Goal: Navigation & Orientation: Find specific page/section

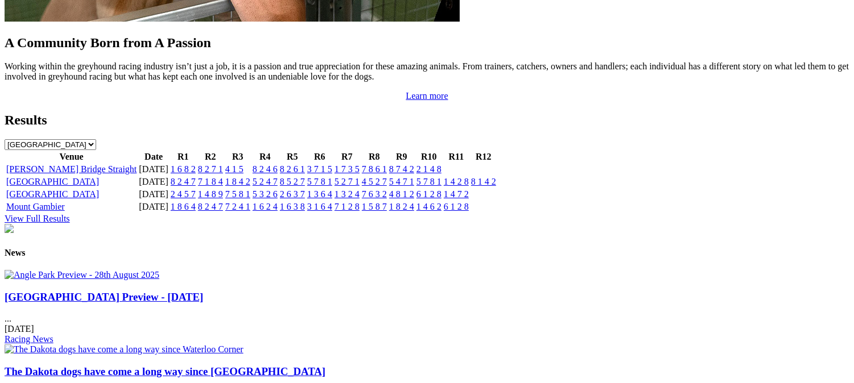
scroll to position [1237, 0]
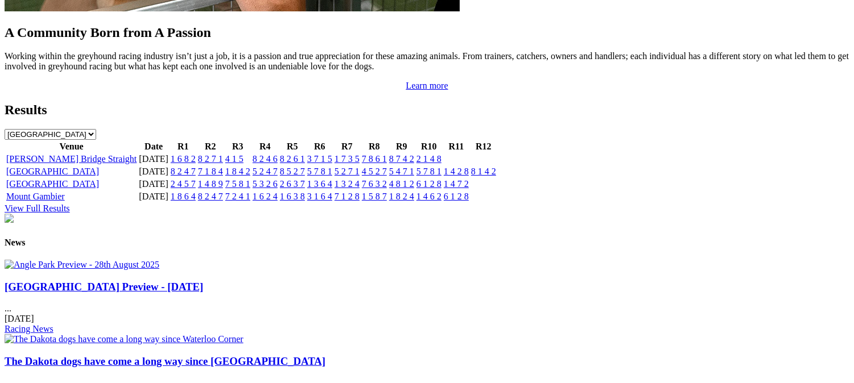
click at [325, 356] on link "The Dakota dogs have come a long way since [GEOGRAPHIC_DATA]" at bounding box center [165, 362] width 321 height 12
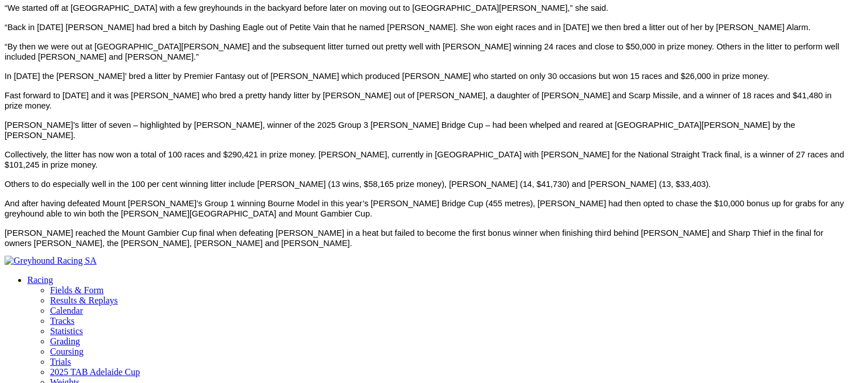
scroll to position [632, 0]
